Goal: Information Seeking & Learning: Learn about a topic

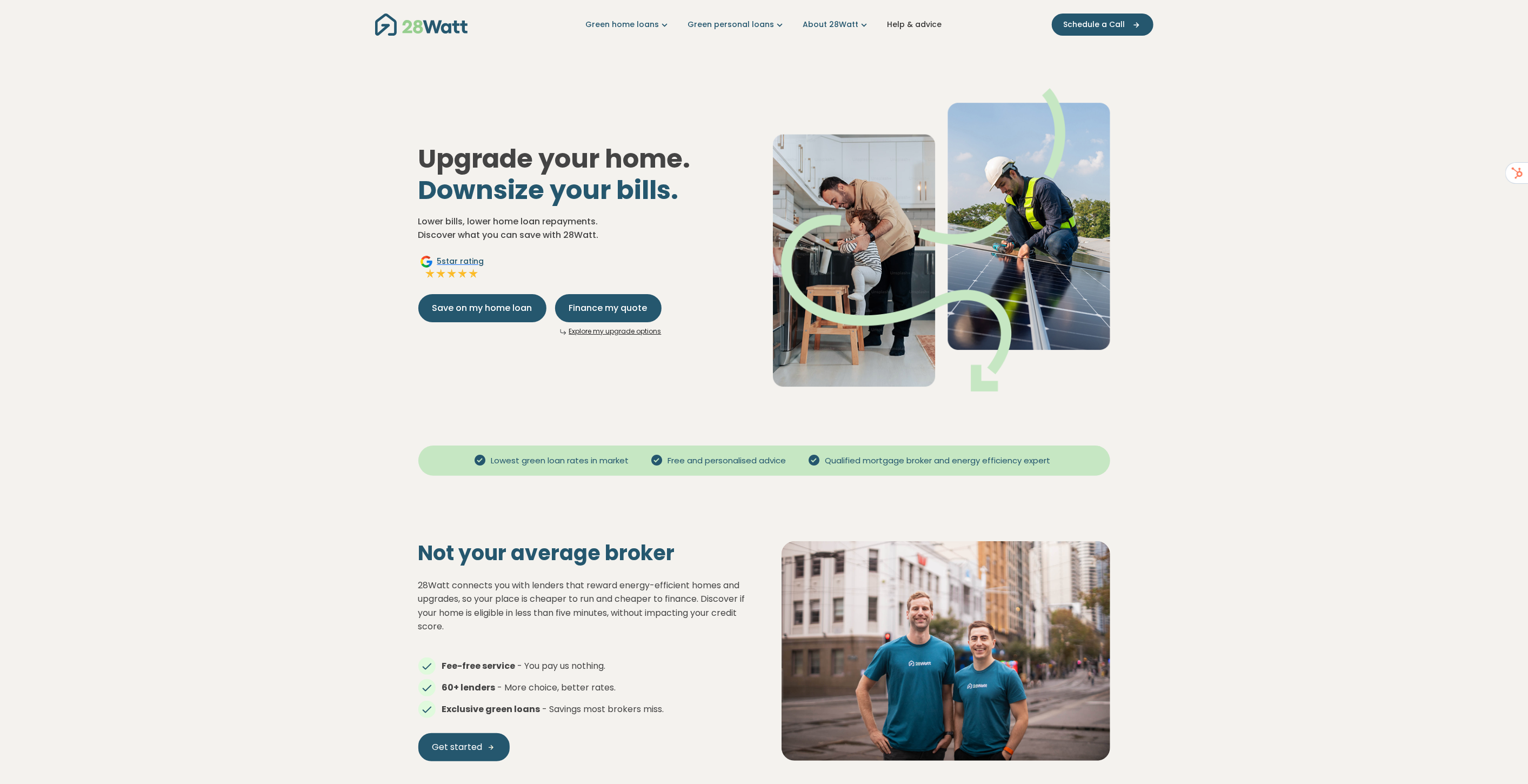
click at [917, 27] on link "Help & advice" at bounding box center [915, 25] width 55 height 11
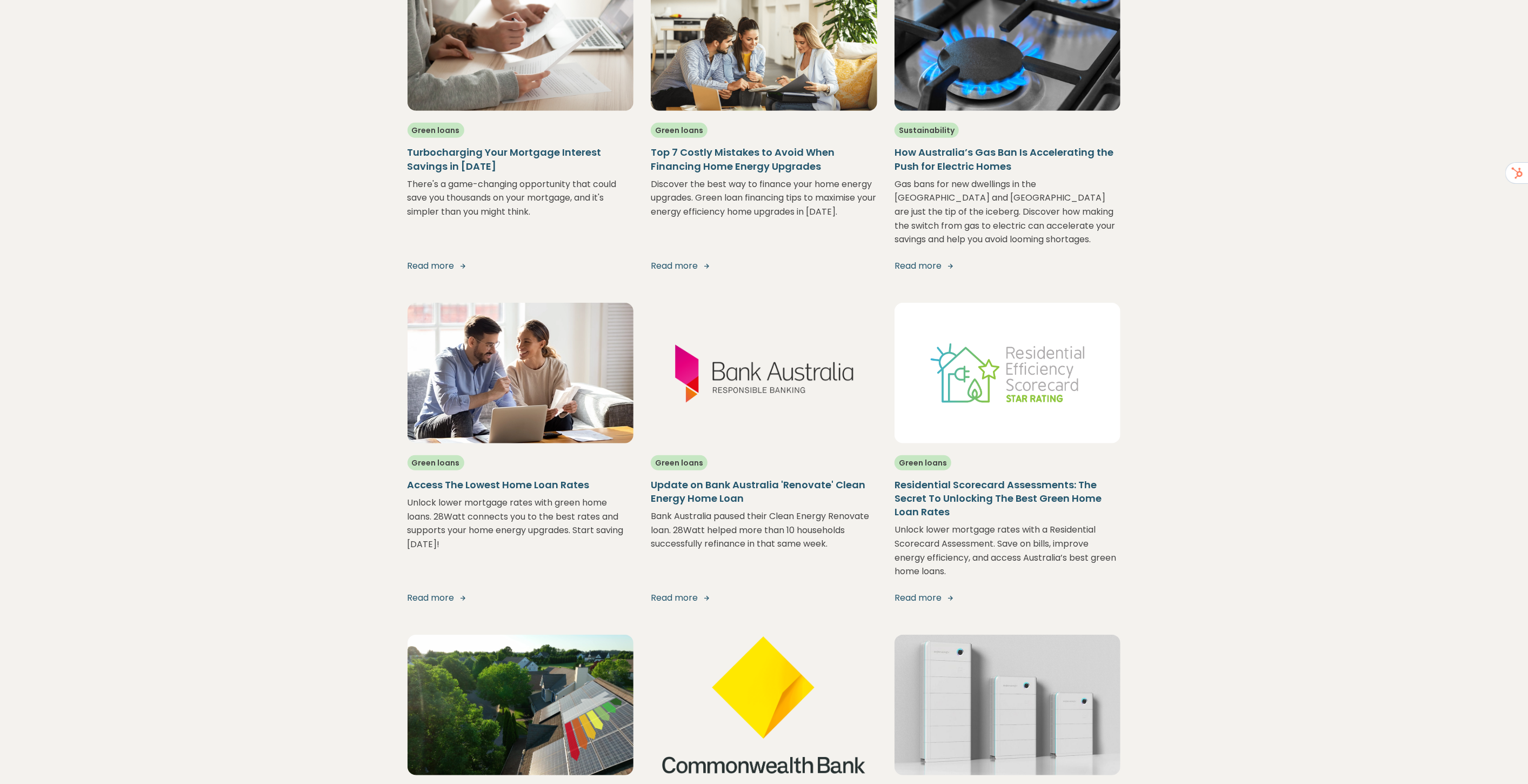
scroll to position [1081, 0]
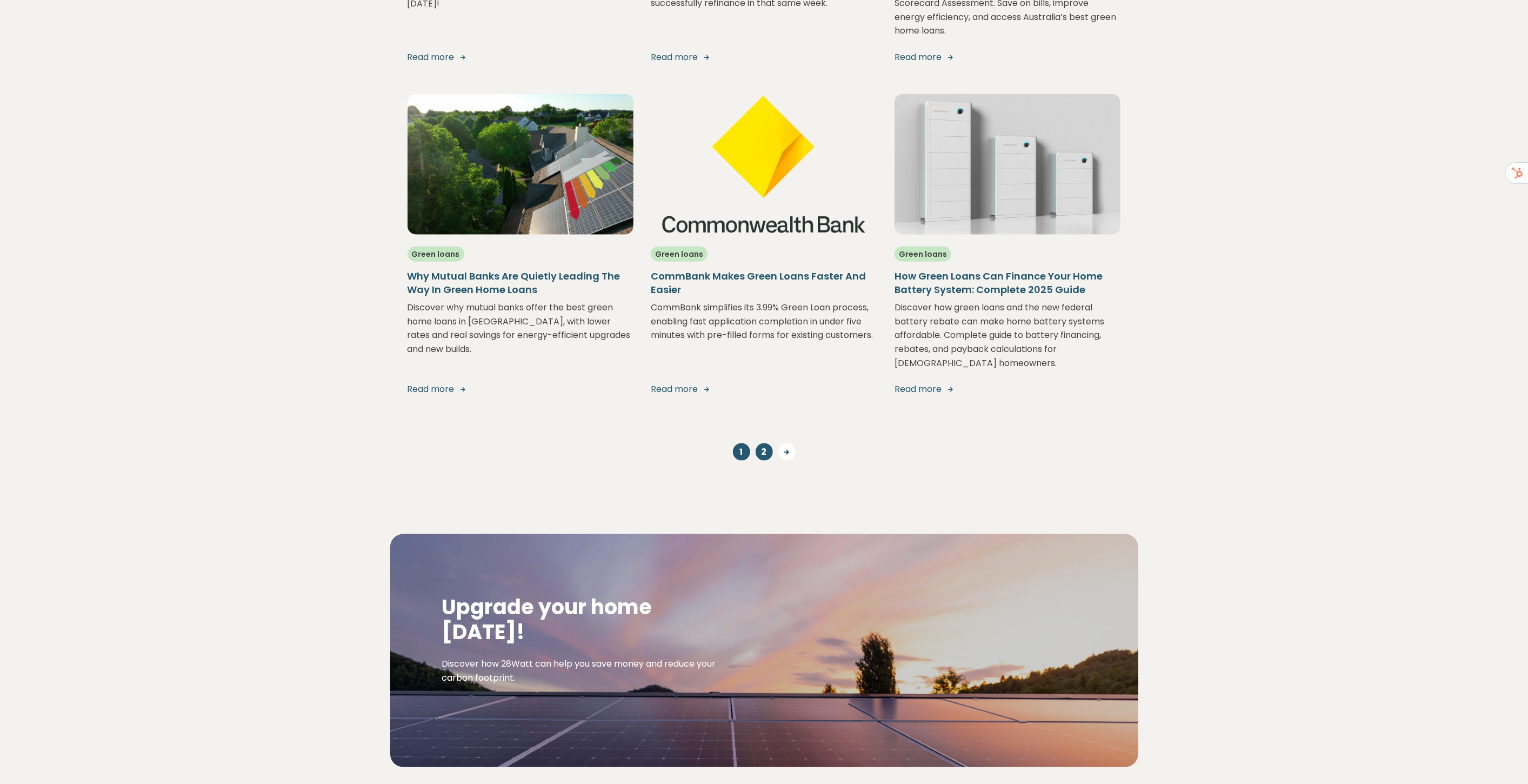
click at [759, 444] on link "2" at bounding box center [764, 452] width 17 height 17
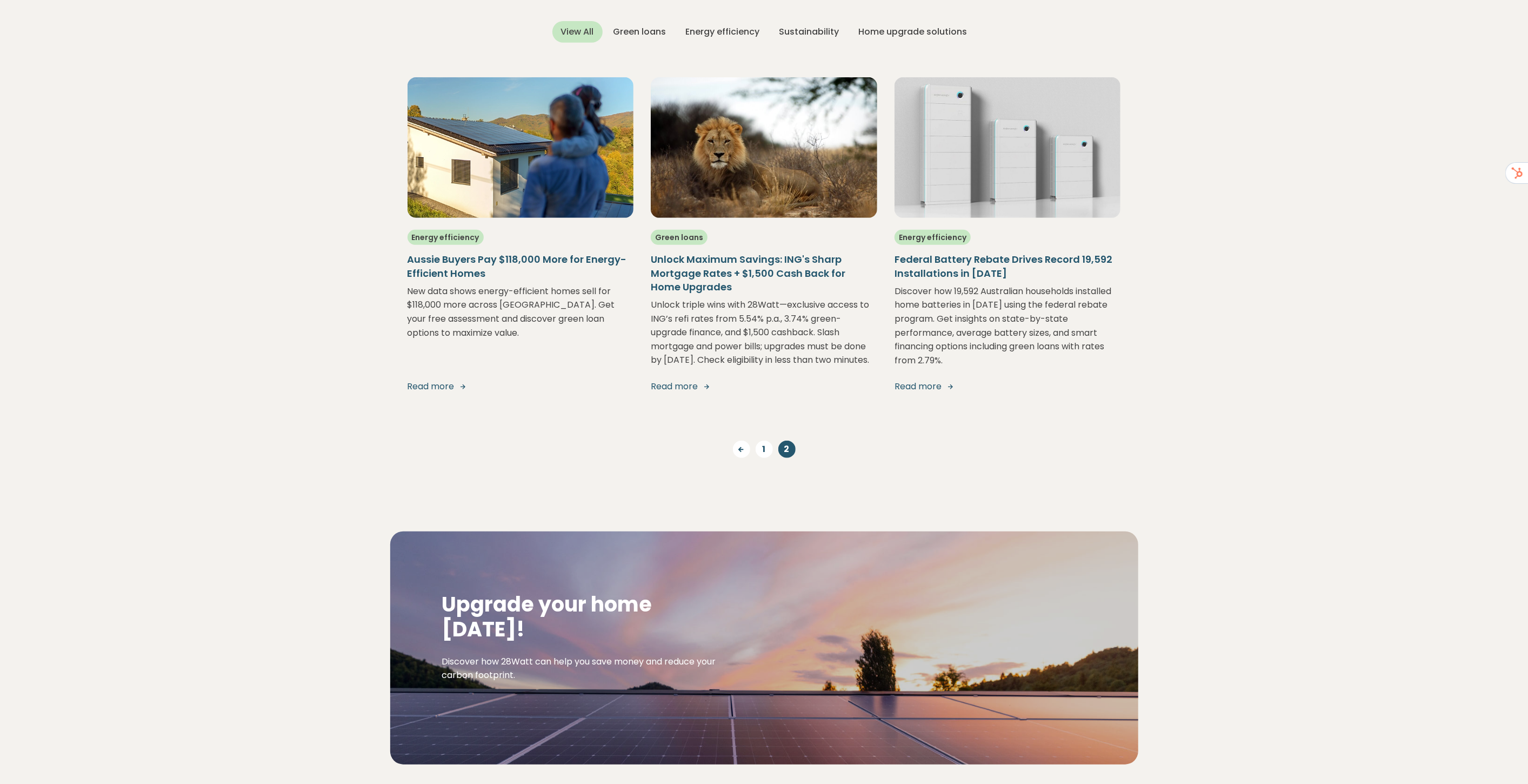
scroll to position [433, 0]
